Goal: Task Accomplishment & Management: Manage account settings

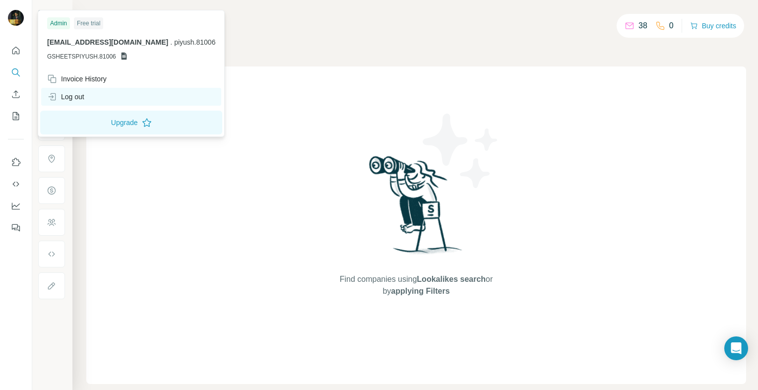
click at [105, 104] on div "Log out" at bounding box center [131, 97] width 180 height 18
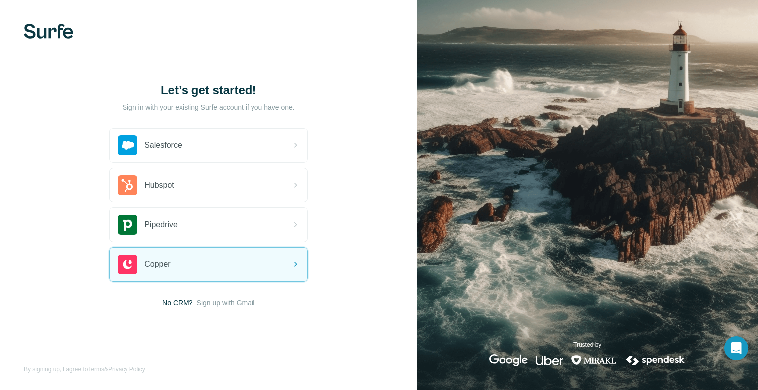
click at [242, 305] on span "Sign up with Gmail" at bounding box center [226, 303] width 58 height 10
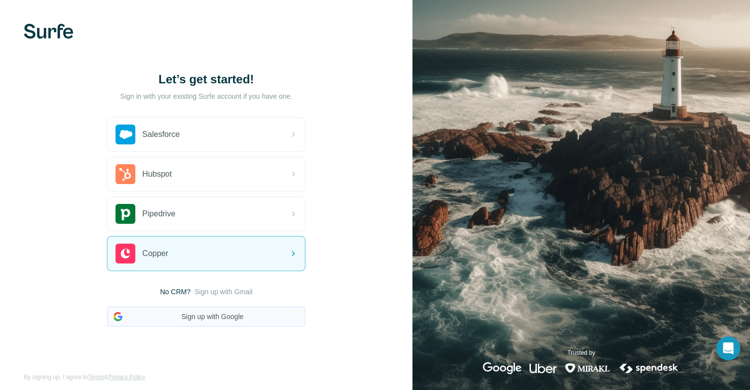
click at [248, 312] on button "Sign up with Google" at bounding box center [206, 317] width 198 height 20
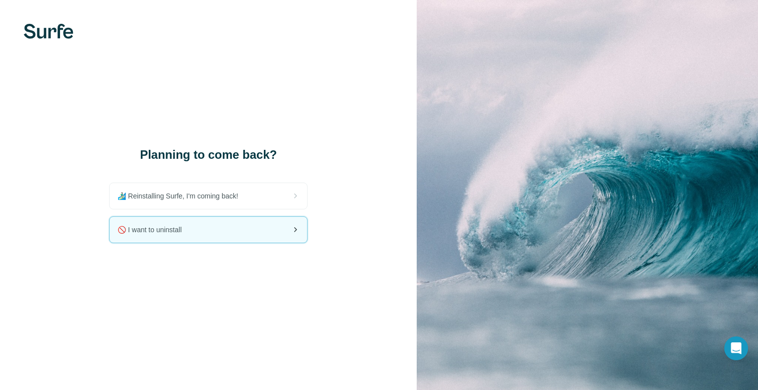
click at [191, 240] on div "🚫 I want to uninstall" at bounding box center [208, 230] width 197 height 26
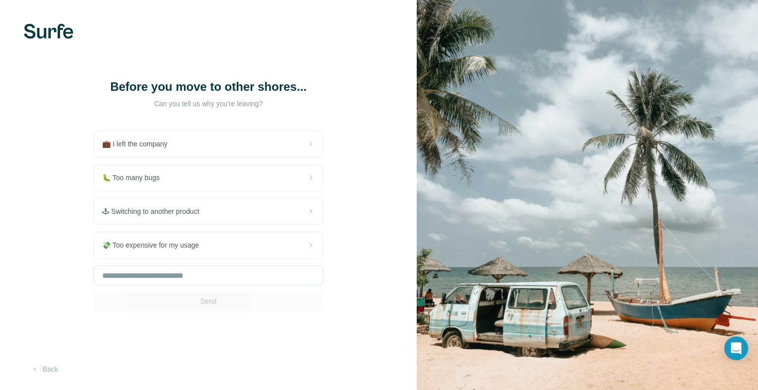
click at [191, 240] on span "💸 Too expensive for my usage" at bounding box center [154, 245] width 105 height 10
